Goal: Transaction & Acquisition: Obtain resource

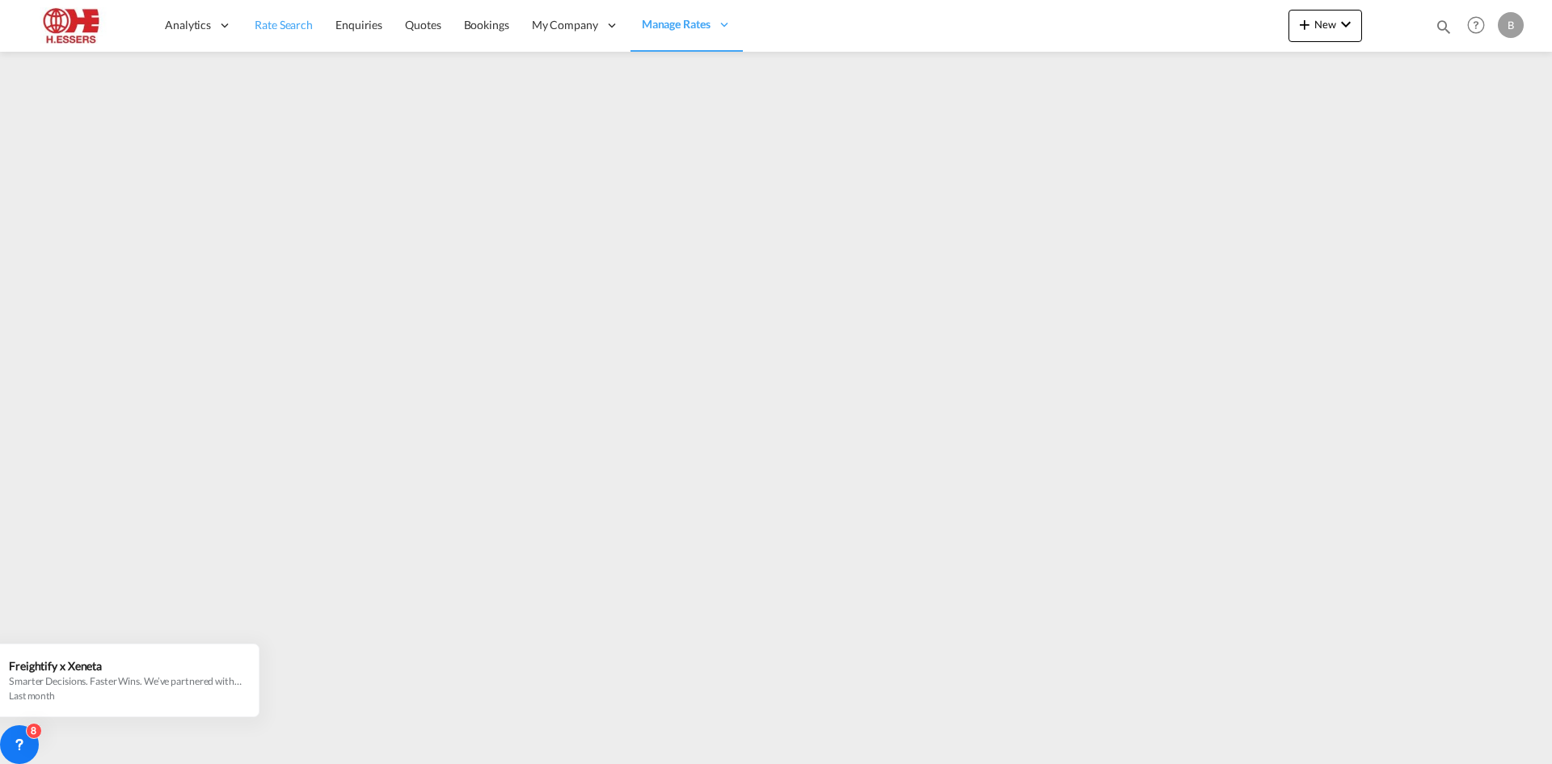
click at [281, 24] on span "Rate Search" at bounding box center [284, 25] width 58 height 14
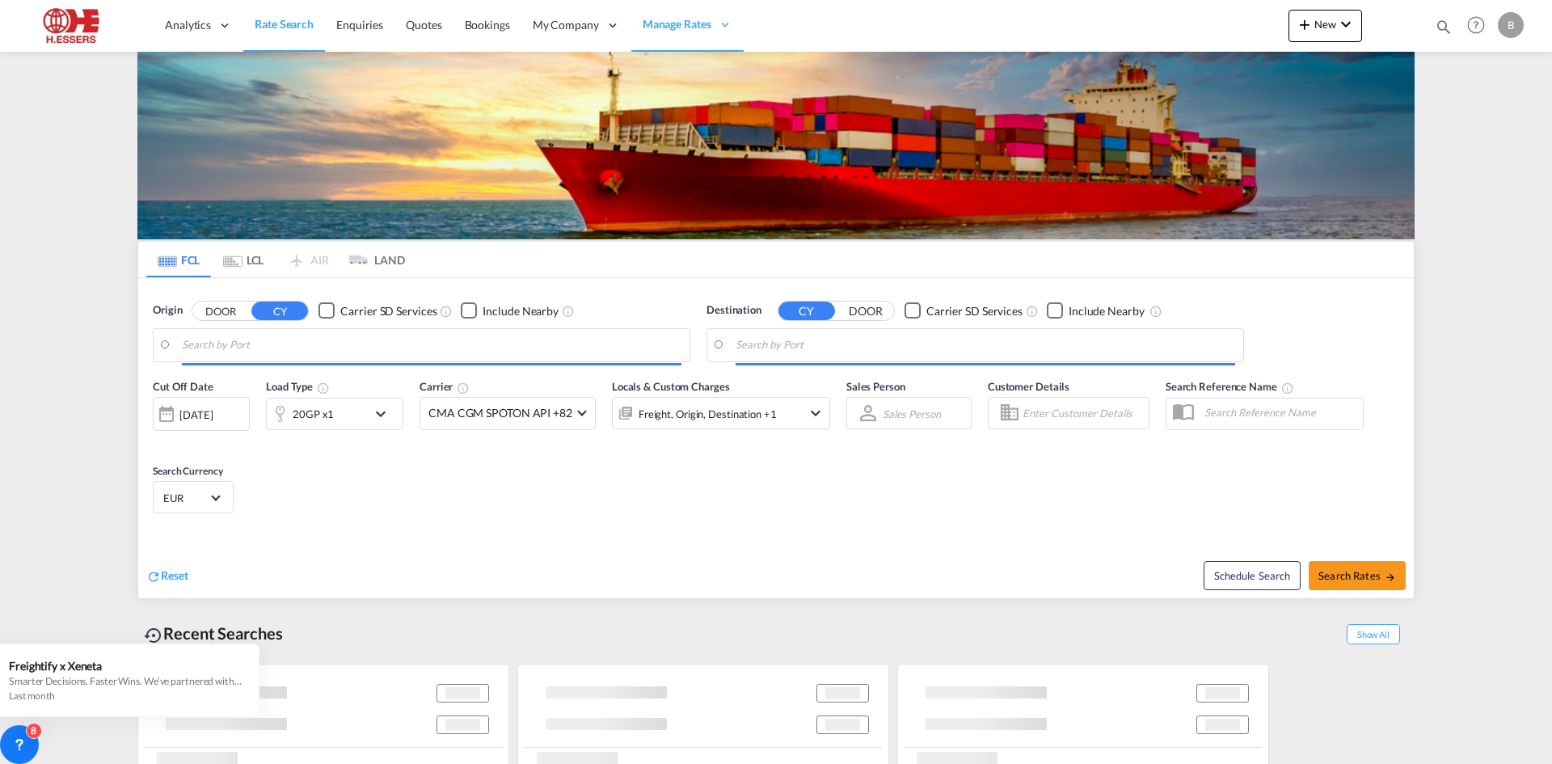
type input "[GEOGRAPHIC_DATA], BEANR"
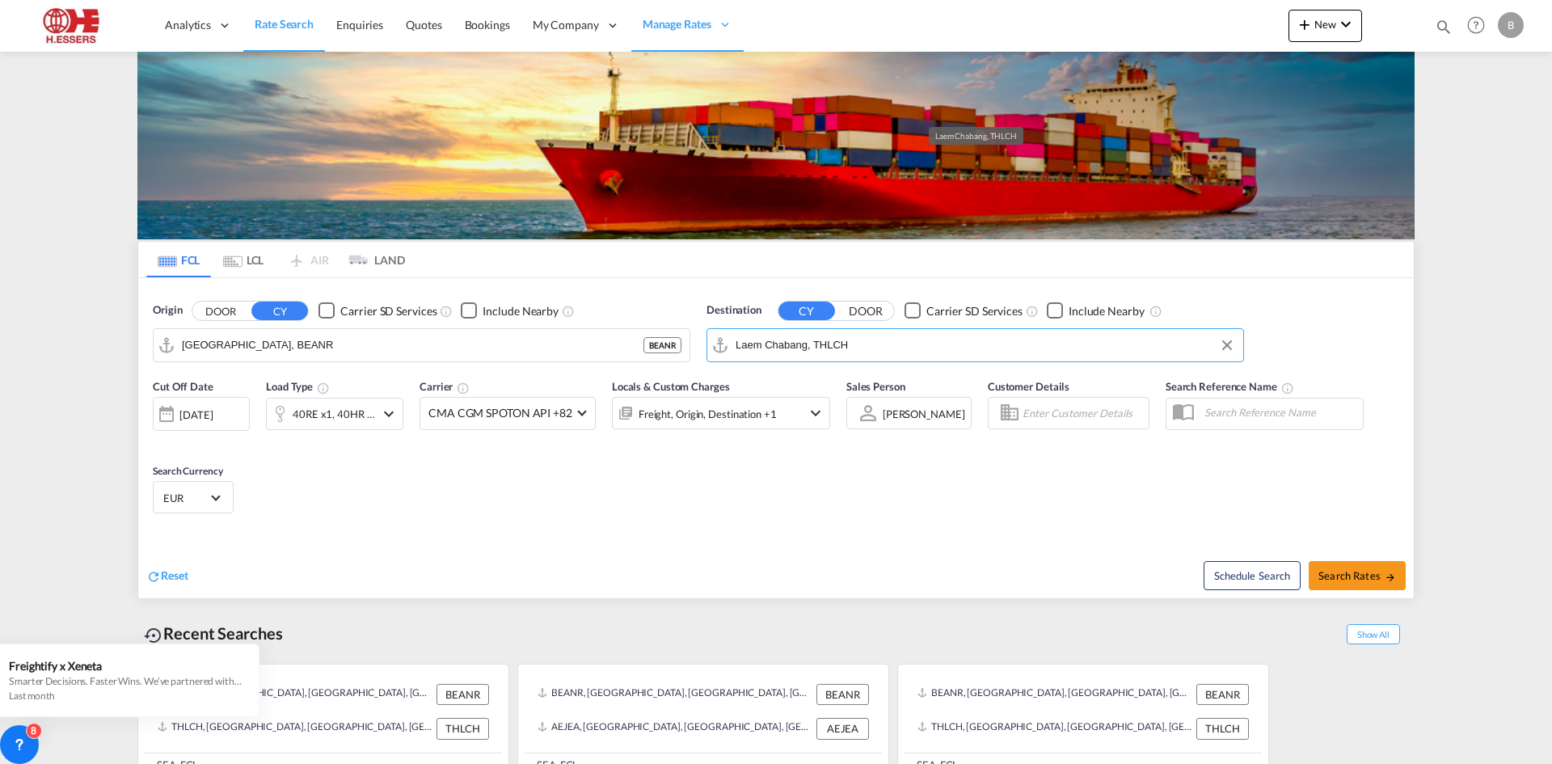
click at [855, 333] on input "Laem Chabang, THLCH" at bounding box center [986, 345] width 500 height 24
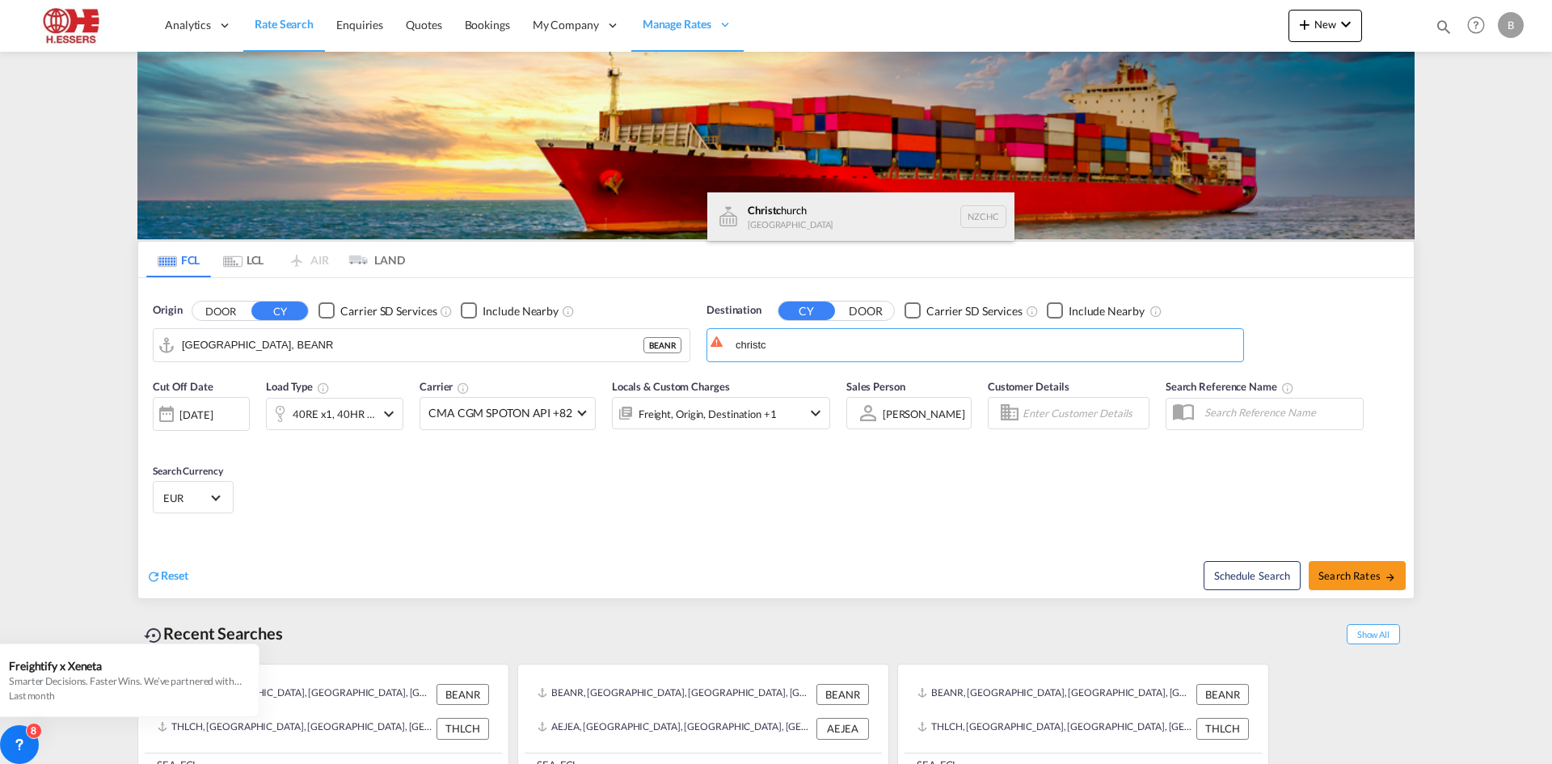
click at [829, 195] on div "Christc hurch [GEOGRAPHIC_DATA] NZCHC" at bounding box center [860, 216] width 307 height 49
type input "[GEOGRAPHIC_DATA], NZCHC"
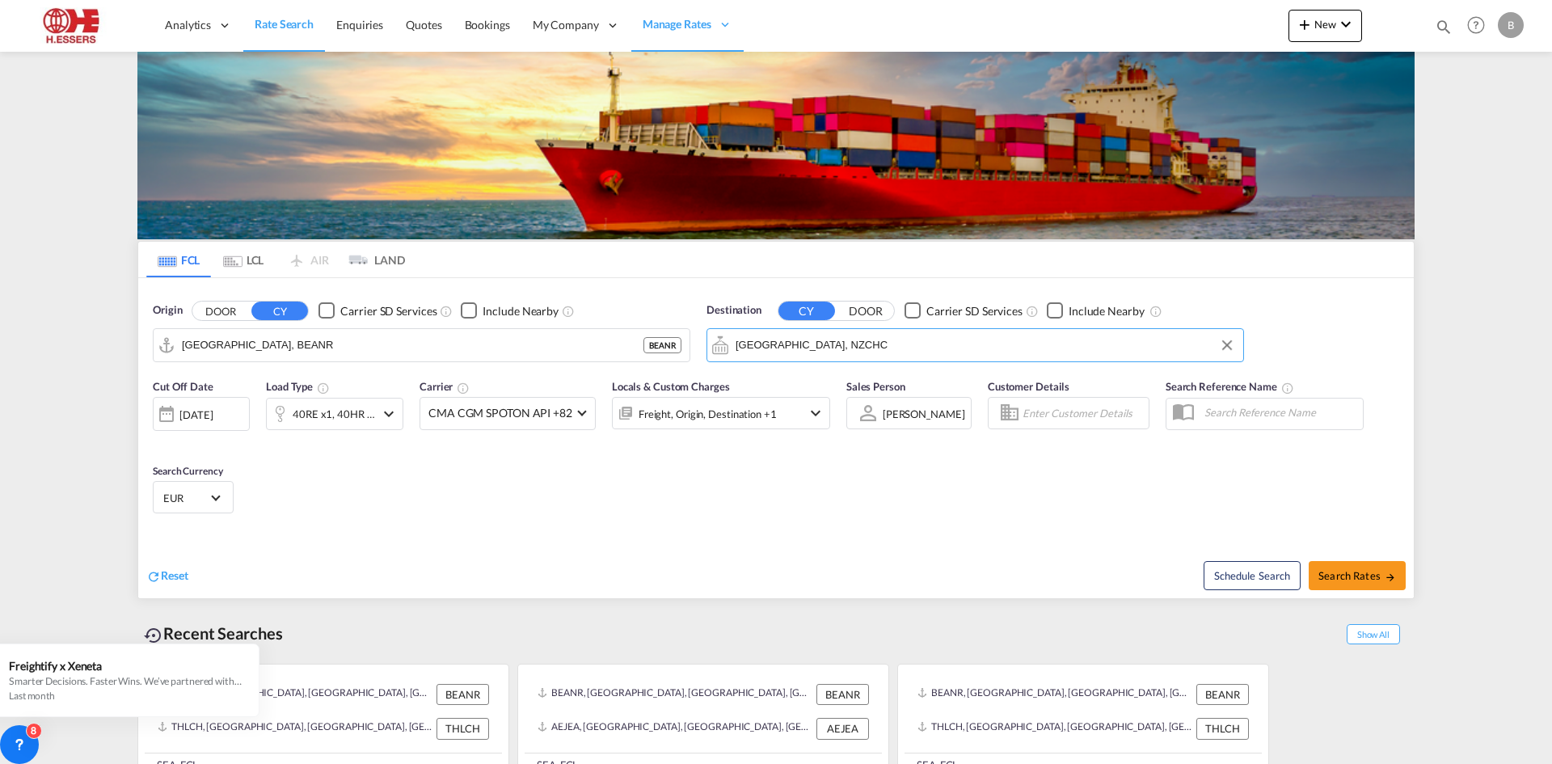
click at [389, 404] on md-icon "icon-chevron-down" at bounding box center [388, 413] width 19 height 19
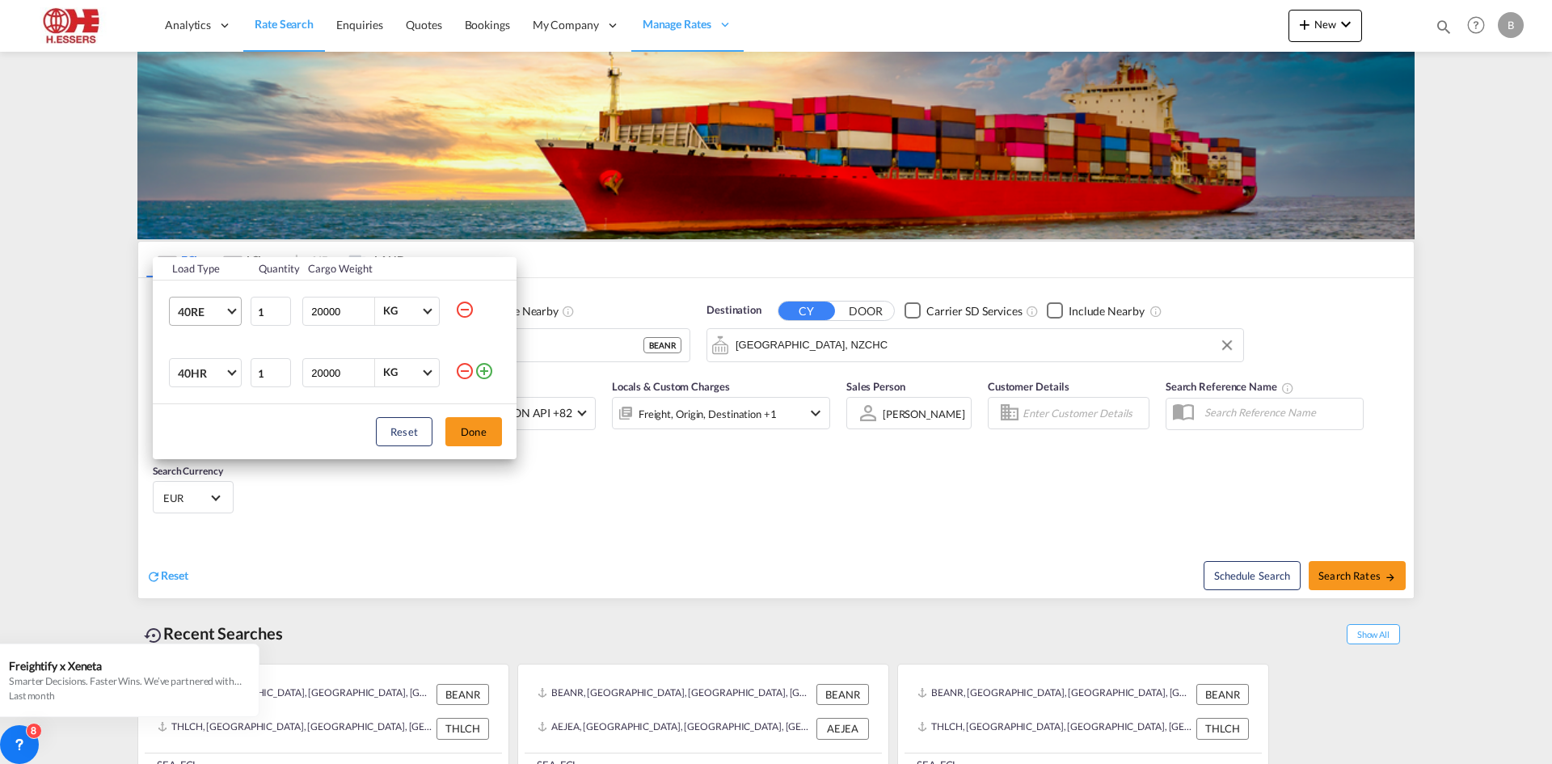
click at [234, 312] on span "Choose: \a40RE" at bounding box center [231, 309] width 9 height 9
click at [227, 273] on md-option "40GP" at bounding box center [220, 266] width 110 height 39
click at [464, 367] on md-icon "icon-minus-circle-outline" at bounding box center [464, 370] width 19 height 19
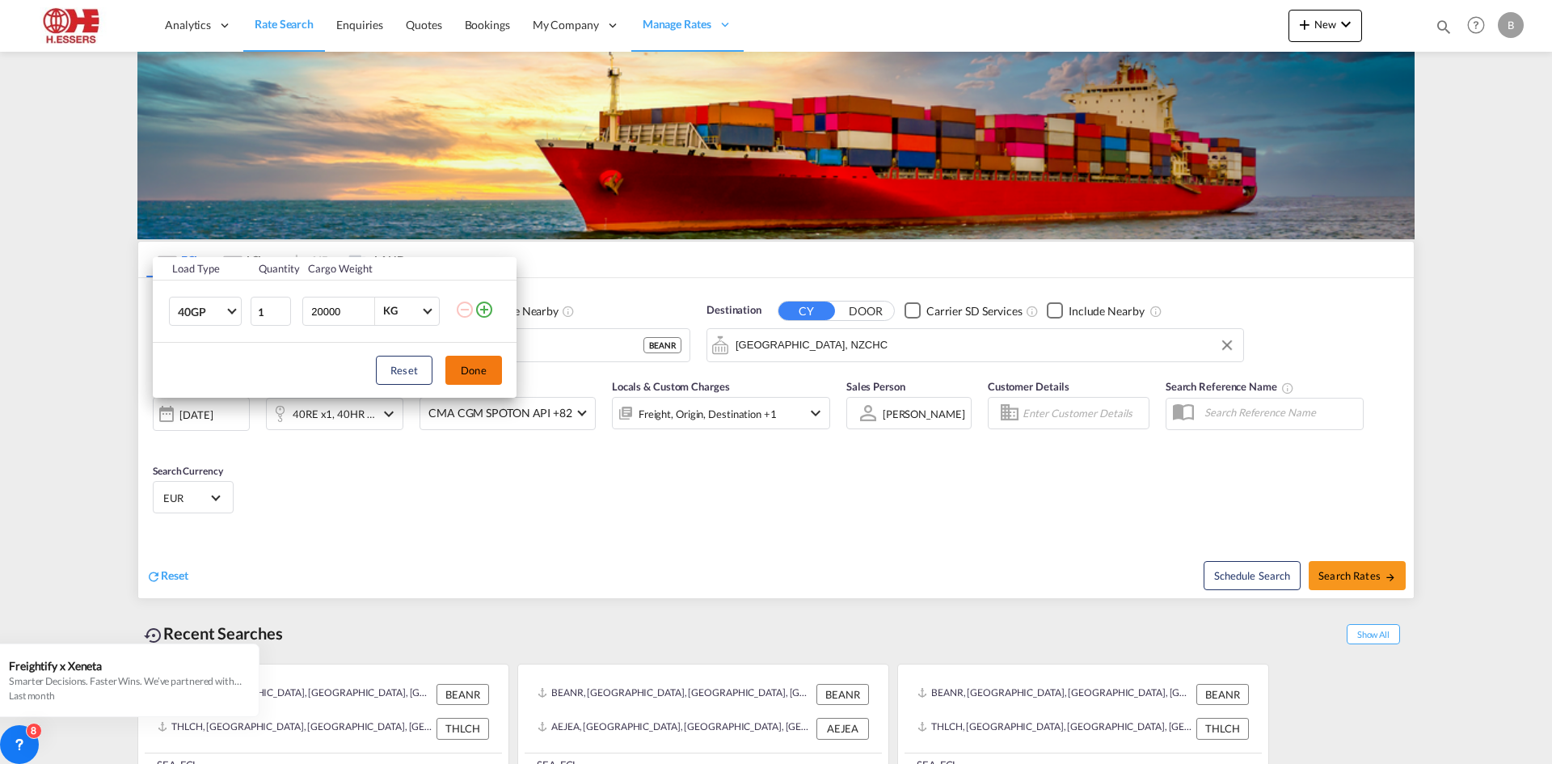
click at [492, 372] on button "Done" at bounding box center [474, 370] width 57 height 29
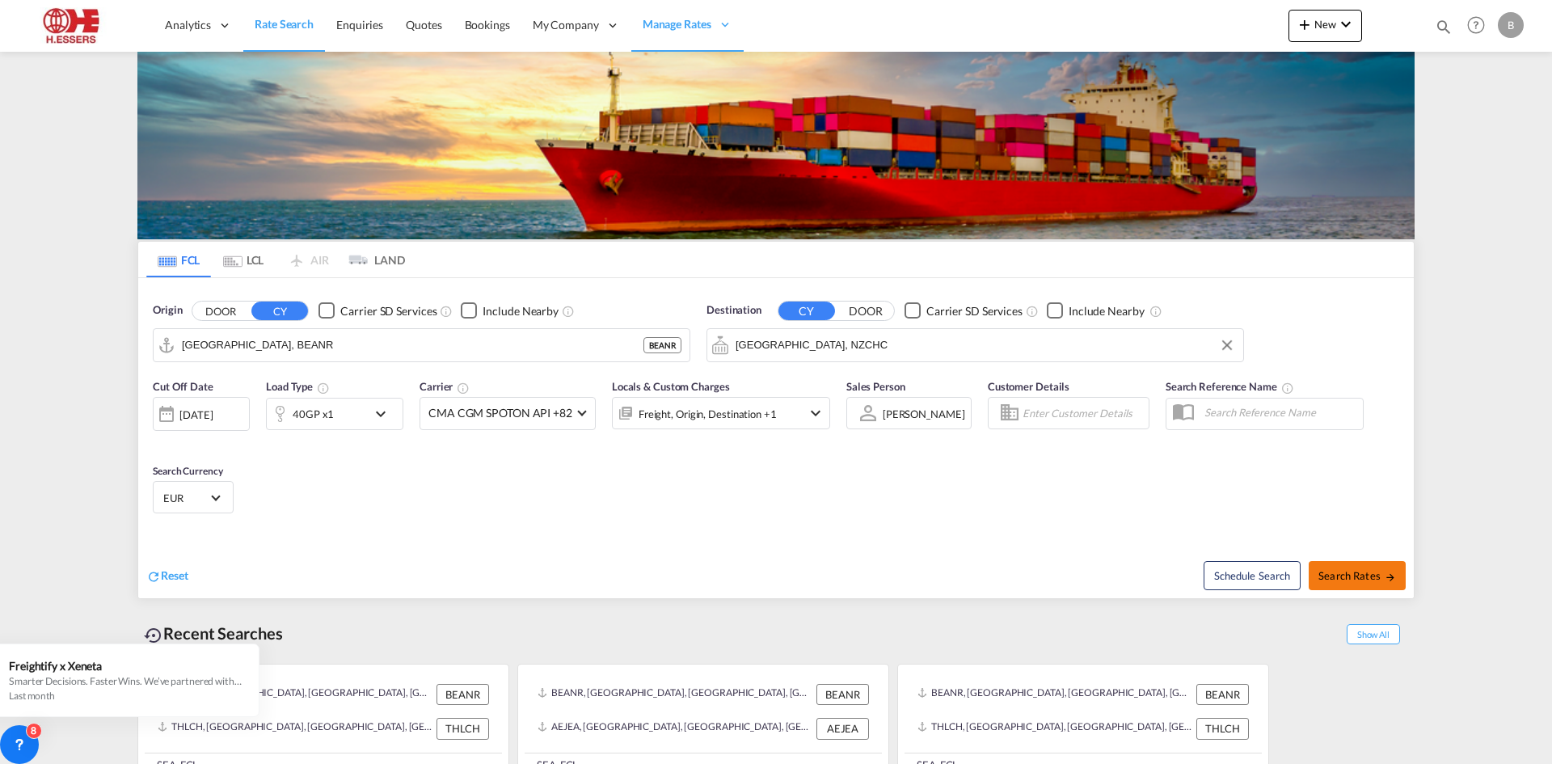
click at [1352, 569] on span "Search Rates" at bounding box center [1358, 575] width 78 height 13
type input "BEANR to NZCHC / [DATE]"
